Goal: Transaction & Acquisition: Purchase product/service

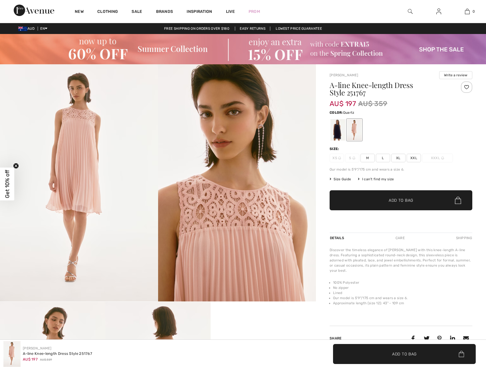
checkbox input "true"
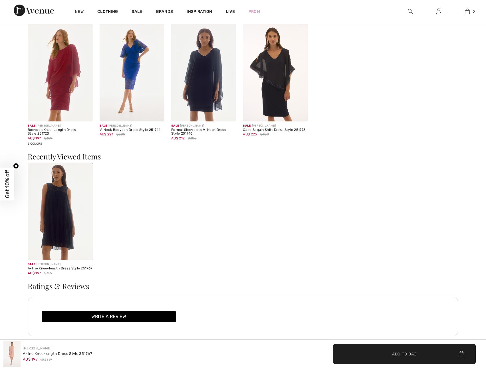
scroll to position [744, 0]
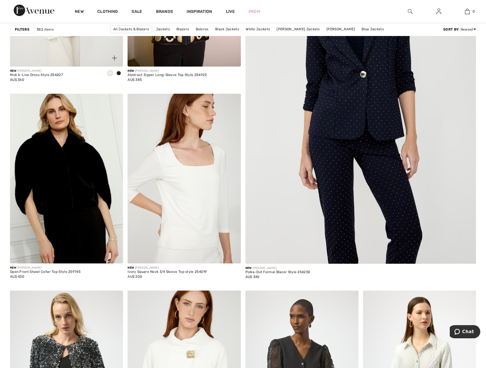
scroll to position [86, 0]
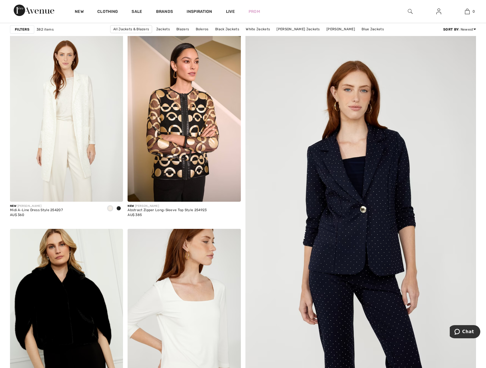
click at [17, 30] on strong "Filters" at bounding box center [22, 29] width 15 height 5
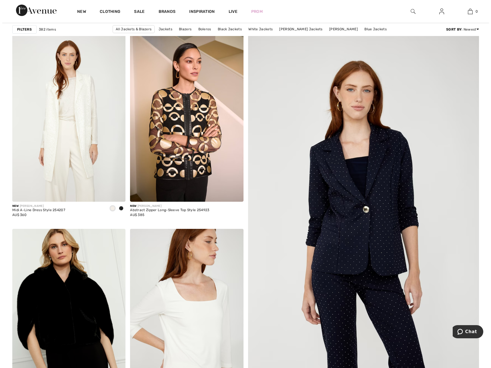
scroll to position [86, 0]
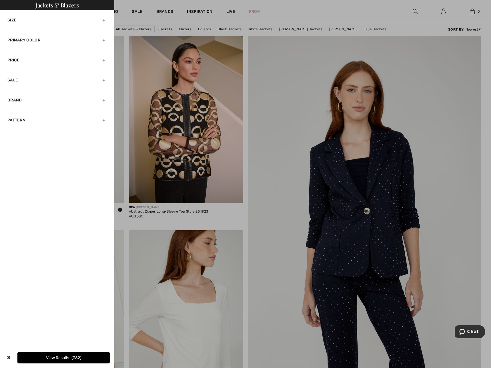
click at [26, 38] on div "Primary Color" at bounding box center [57, 40] width 105 height 20
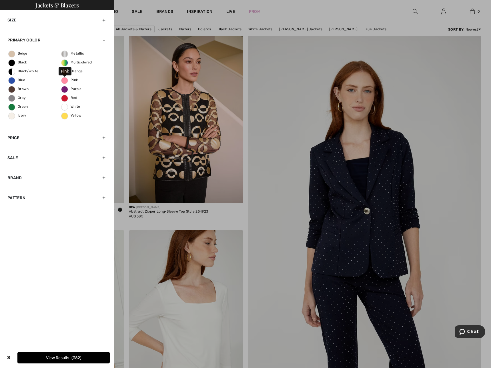
click at [66, 81] on span "Pink" at bounding box center [69, 80] width 16 height 4
click at [0, 0] on input "Pink" at bounding box center [0, 0] width 0 height 0
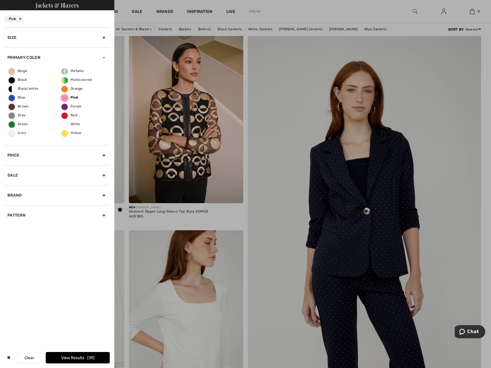
click at [17, 194] on div "Brand" at bounding box center [57, 195] width 105 height 20
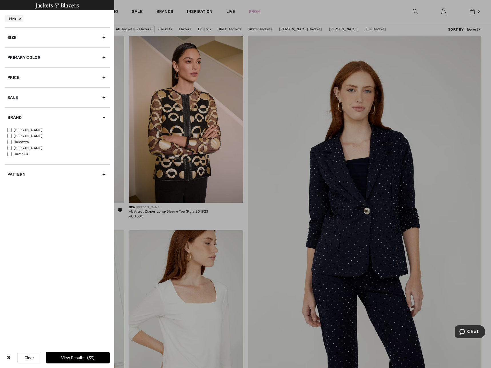
click at [10, 131] on input"] "[PERSON_NAME]" at bounding box center [9, 130] width 4 height 4
checkbox input"] "true"
click at [65, 356] on button "View Results 31" at bounding box center [78, 357] width 64 height 11
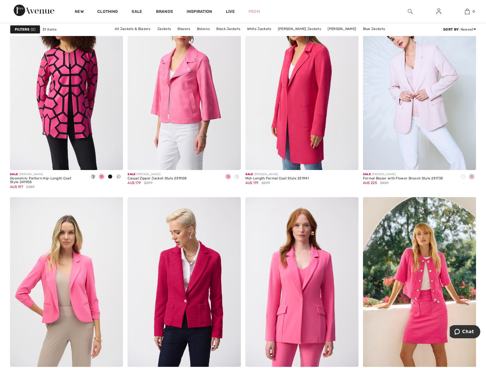
scroll to position [1057, 0]
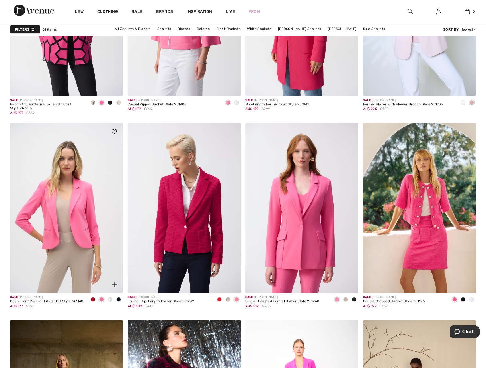
click at [110, 299] on span at bounding box center [110, 299] width 5 height 5
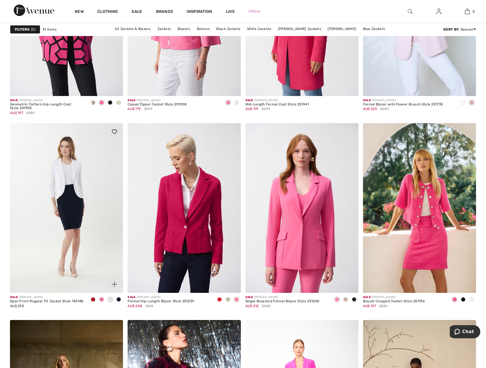
click at [100, 300] on span at bounding box center [101, 299] width 5 height 5
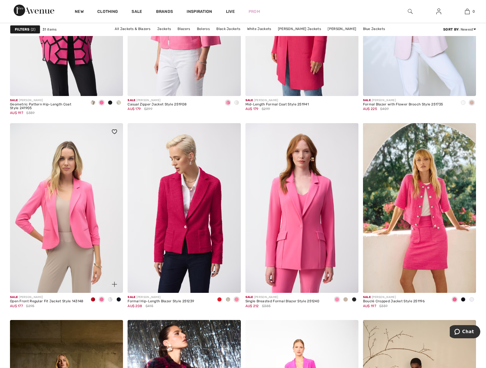
click at [93, 300] on span at bounding box center [93, 299] width 5 height 5
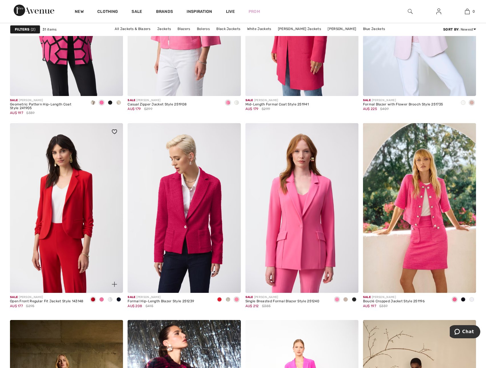
click at [117, 300] on span at bounding box center [119, 299] width 5 height 5
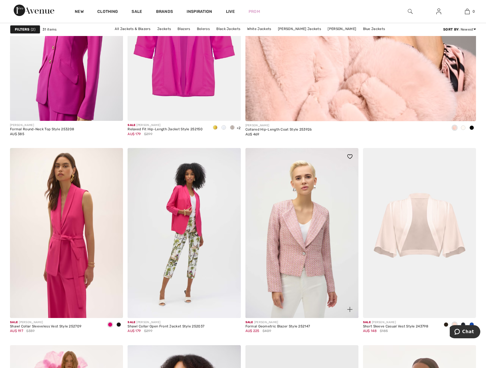
scroll to position [400, 0]
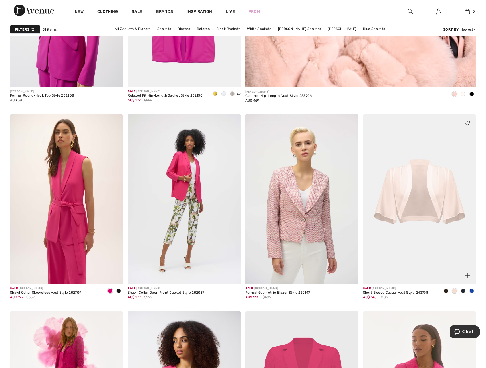
click at [423, 190] on img at bounding box center [419, 199] width 113 height 170
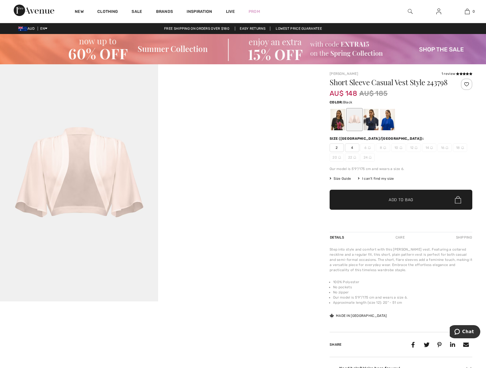
click at [340, 124] on div at bounding box center [338, 119] width 15 height 21
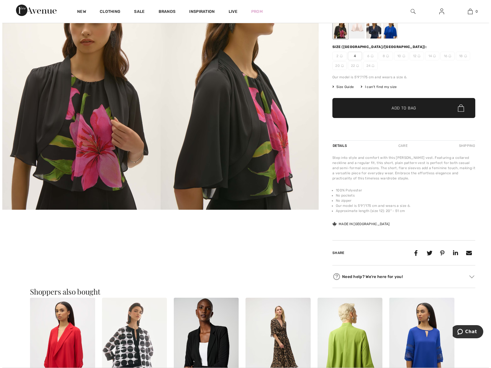
scroll to position [29, 0]
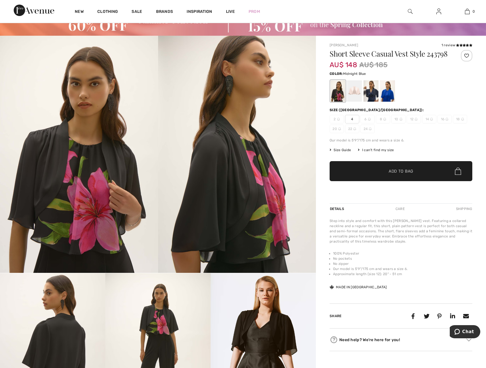
click at [369, 99] on div at bounding box center [371, 91] width 15 height 21
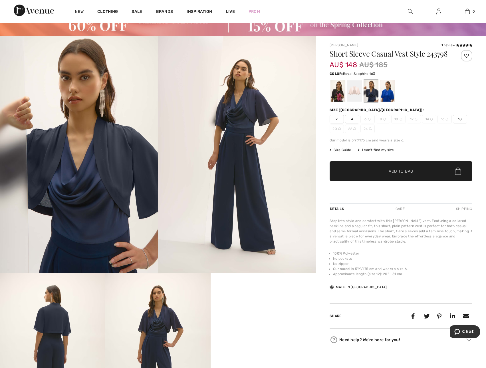
click at [391, 99] on div at bounding box center [387, 91] width 15 height 21
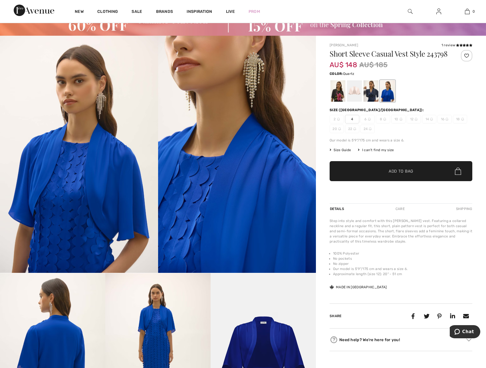
click at [358, 97] on div at bounding box center [354, 91] width 15 height 21
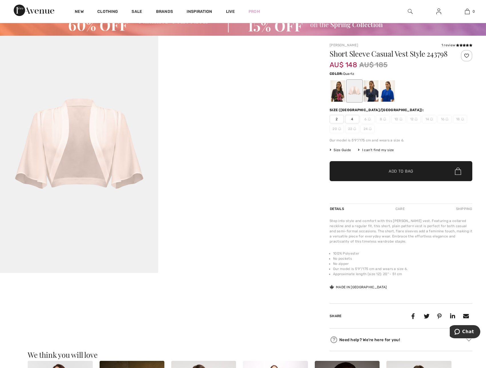
click at [60, 176] on img at bounding box center [79, 154] width 158 height 237
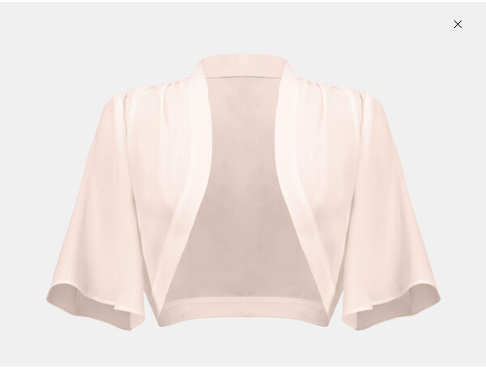
scroll to position [171, 0]
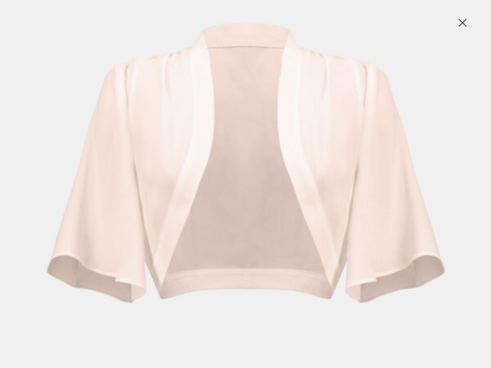
click at [460, 25] on img at bounding box center [462, 23] width 29 height 29
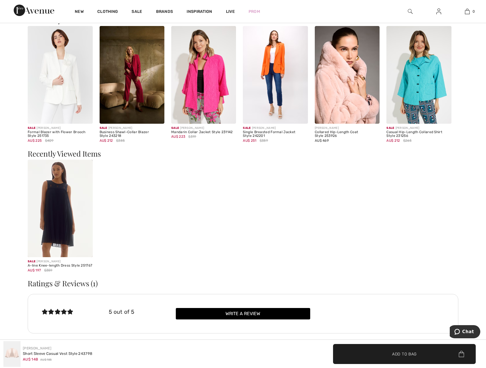
scroll to position [371, 0]
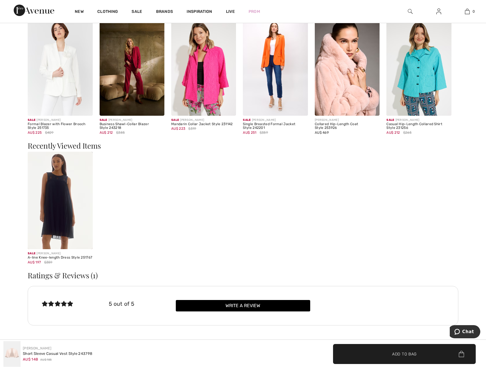
click at [61, 212] on img at bounding box center [60, 200] width 65 height 97
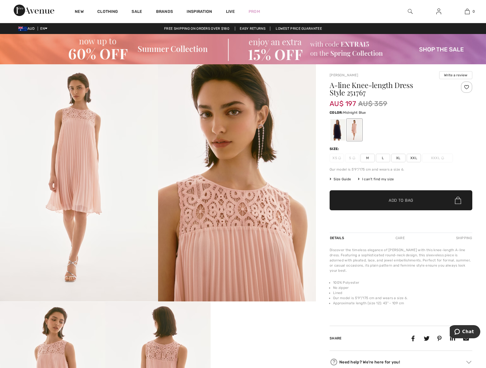
click at [340, 132] on div at bounding box center [338, 129] width 15 height 21
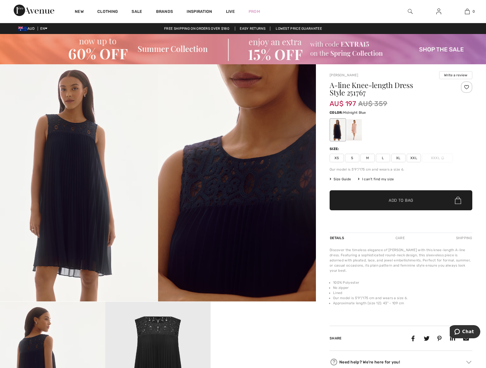
click at [351, 159] on span "S" at bounding box center [352, 158] width 14 height 9
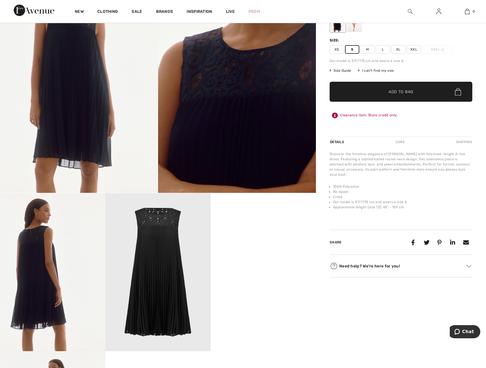
scroll to position [86, 0]
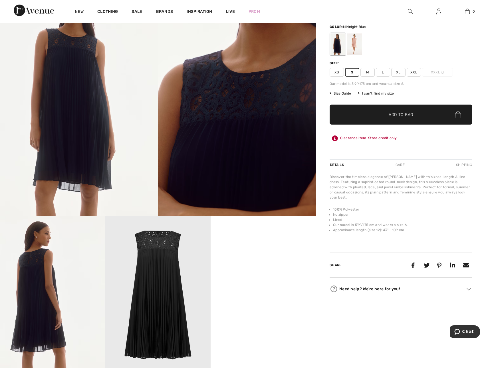
click at [363, 118] on span "✔ Added to Bag Add to Bag" at bounding box center [401, 115] width 143 height 20
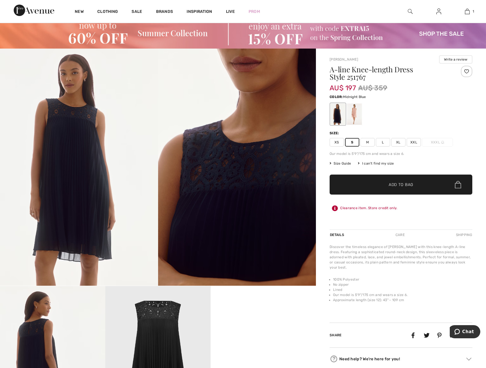
scroll to position [0, 0]
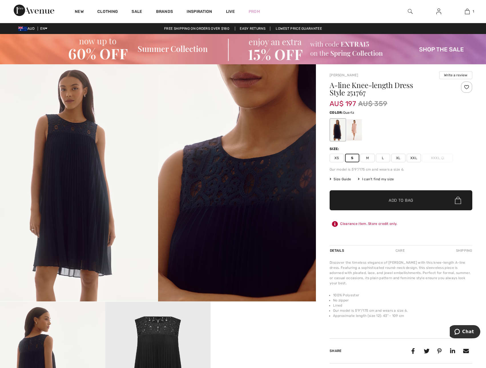
click at [358, 128] on div at bounding box center [354, 129] width 15 height 21
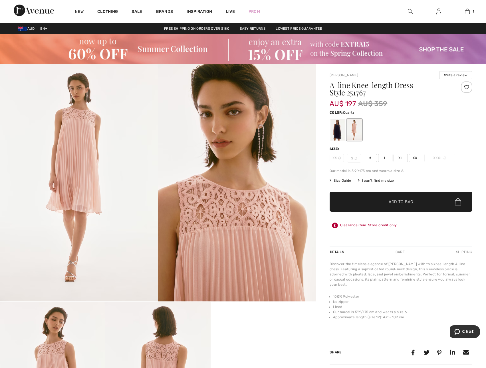
click at [366, 159] on span "M" at bounding box center [370, 158] width 14 height 9
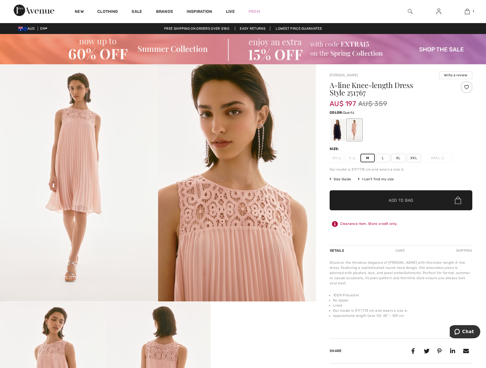
click at [367, 158] on span "M" at bounding box center [368, 158] width 14 height 9
click at [384, 203] on span "✔ Added to Bag Add to Bag" at bounding box center [401, 200] width 143 height 20
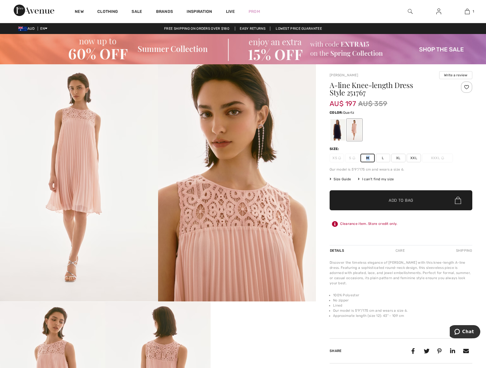
click at [414, 198] on span "✔ Added to Bag Add to Bag" at bounding box center [401, 200] width 143 height 20
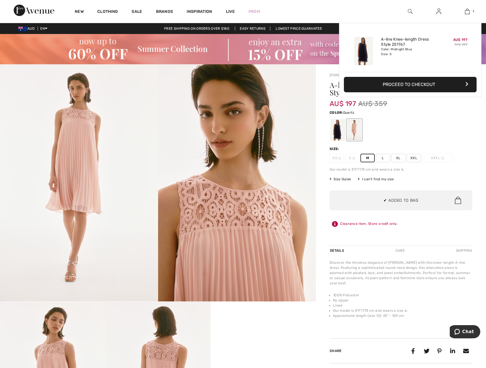
click at [406, 130] on div at bounding box center [401, 130] width 143 height 24
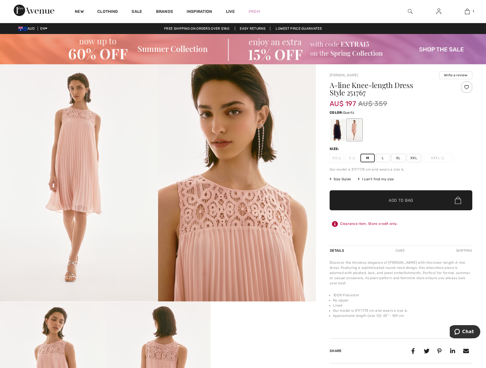
click at [370, 156] on span "M" at bounding box center [368, 158] width 14 height 9
click at [383, 157] on span "L" at bounding box center [383, 158] width 14 height 9
click at [397, 158] on span "XL" at bounding box center [398, 158] width 14 height 9
click at [385, 201] on span "✔ Added to Bag" at bounding box center [392, 200] width 35 height 6
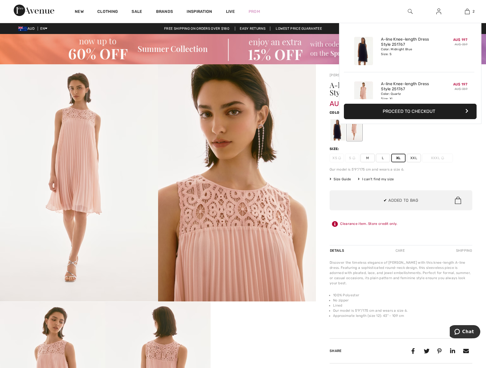
scroll to position [18, 0]
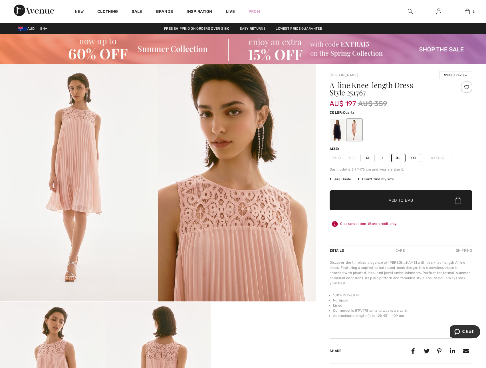
click at [367, 158] on span "M" at bounding box center [368, 158] width 14 height 9
click at [396, 200] on span "Add to Bag" at bounding box center [401, 200] width 25 height 6
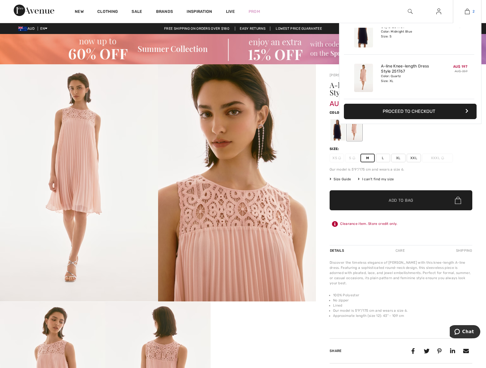
click at [469, 12] on img at bounding box center [467, 11] width 5 height 7
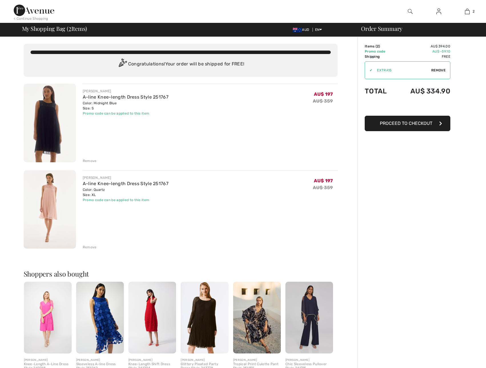
checkbox input "true"
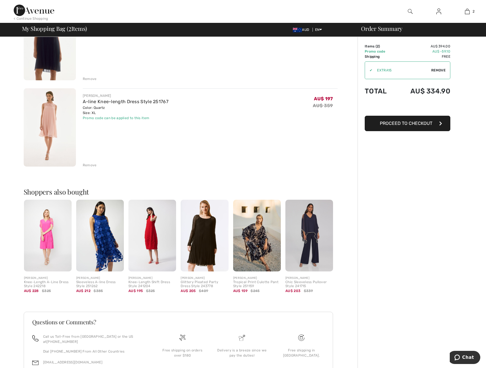
scroll to position [114, 0]
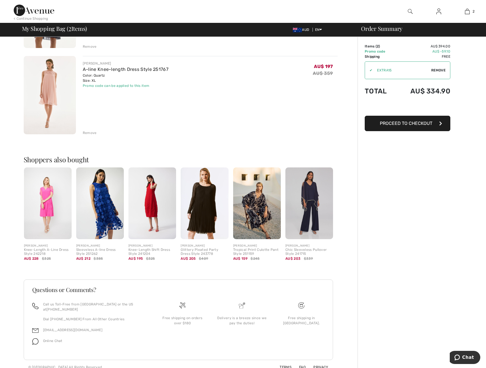
click at [151, 213] on img at bounding box center [152, 203] width 48 height 72
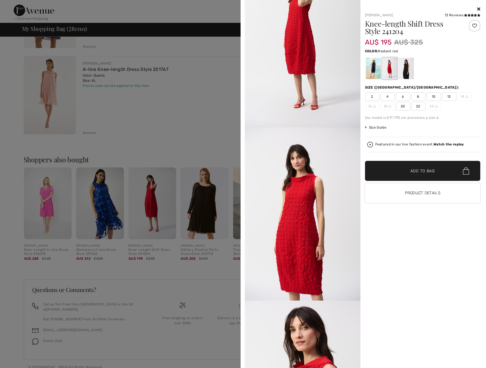
scroll to position [1, 0]
